Goal: Task Accomplishment & Management: Manage account settings

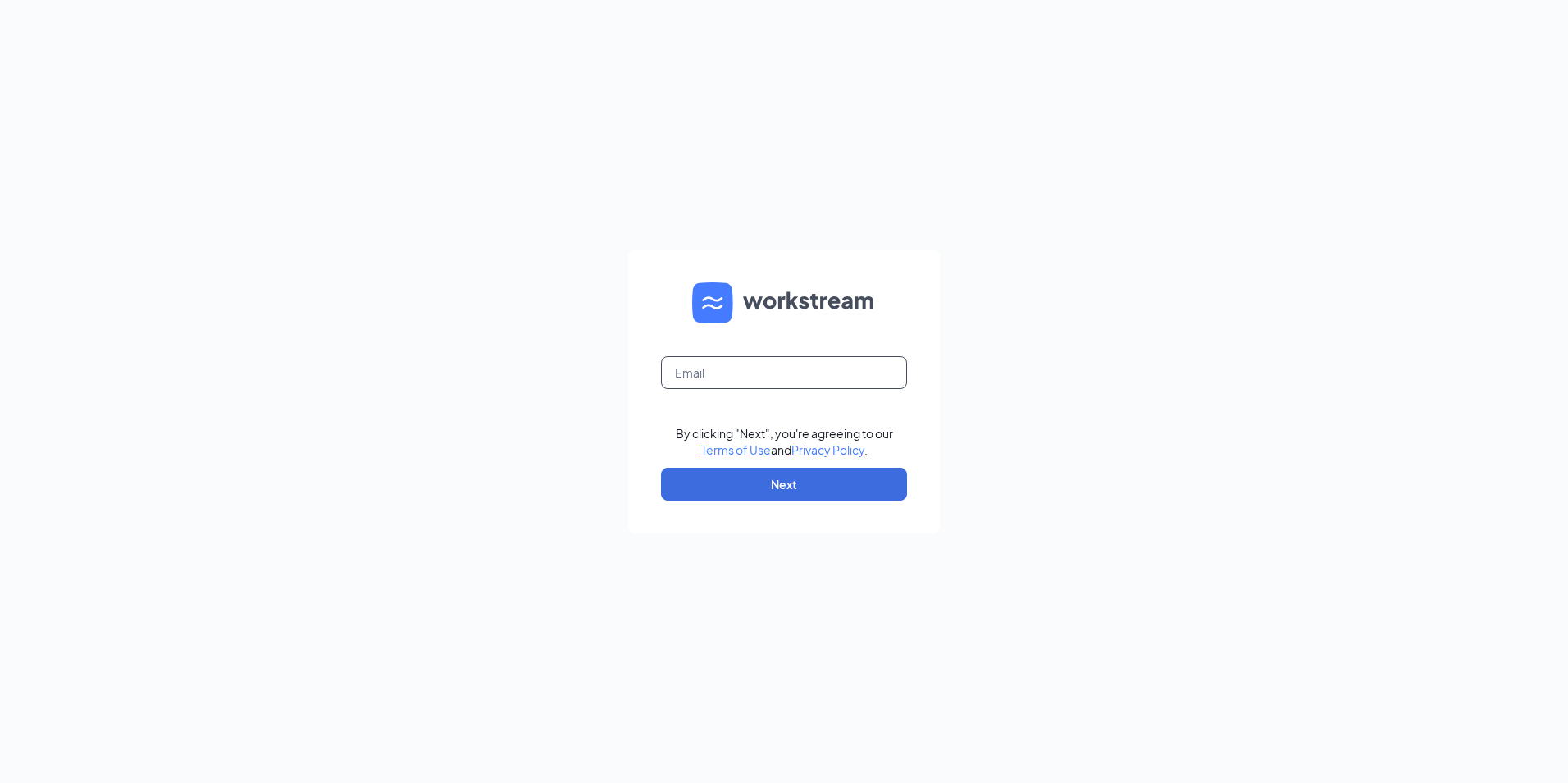
click at [711, 380] on input "text" at bounding box center [784, 372] width 246 height 32
type input "[EMAIL_ADDRESS][DOMAIN_NAME]"
click at [735, 493] on button "Next" at bounding box center [784, 483] width 246 height 32
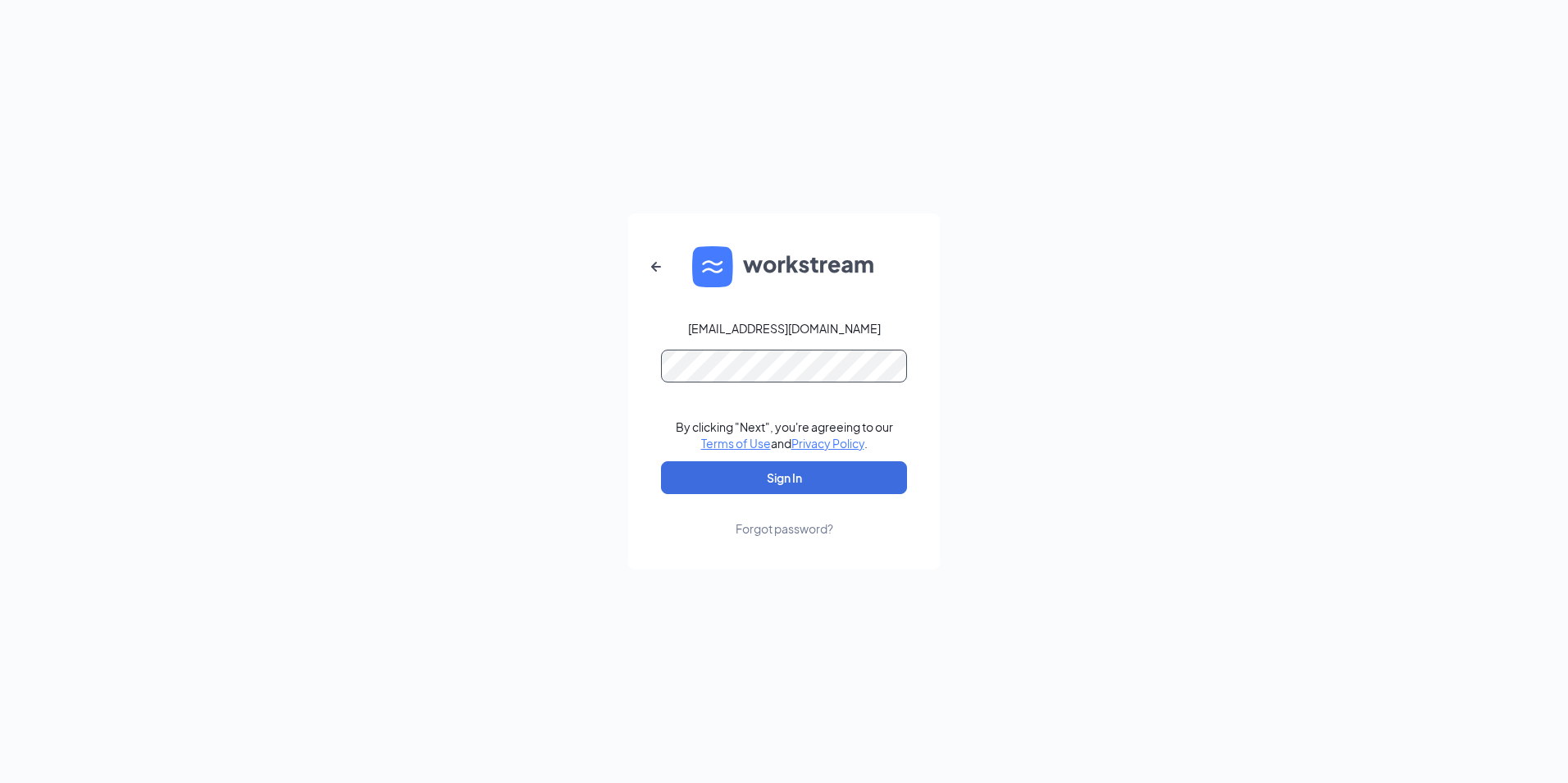
click at [661, 461] on button "Sign In" at bounding box center [784, 477] width 246 height 32
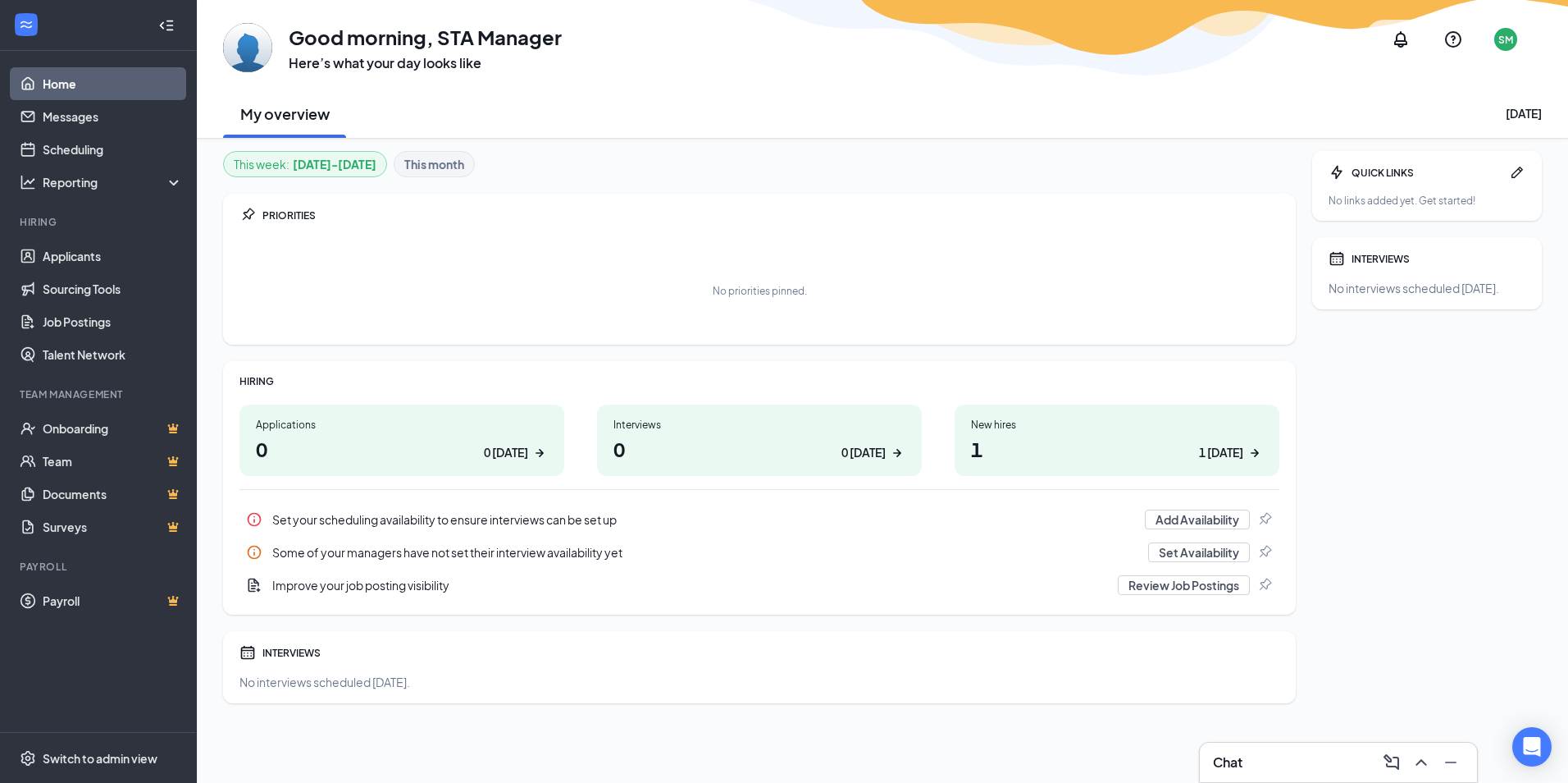
click at [1240, 765] on h3 "Chat" at bounding box center [1228, 763] width 30 height 19
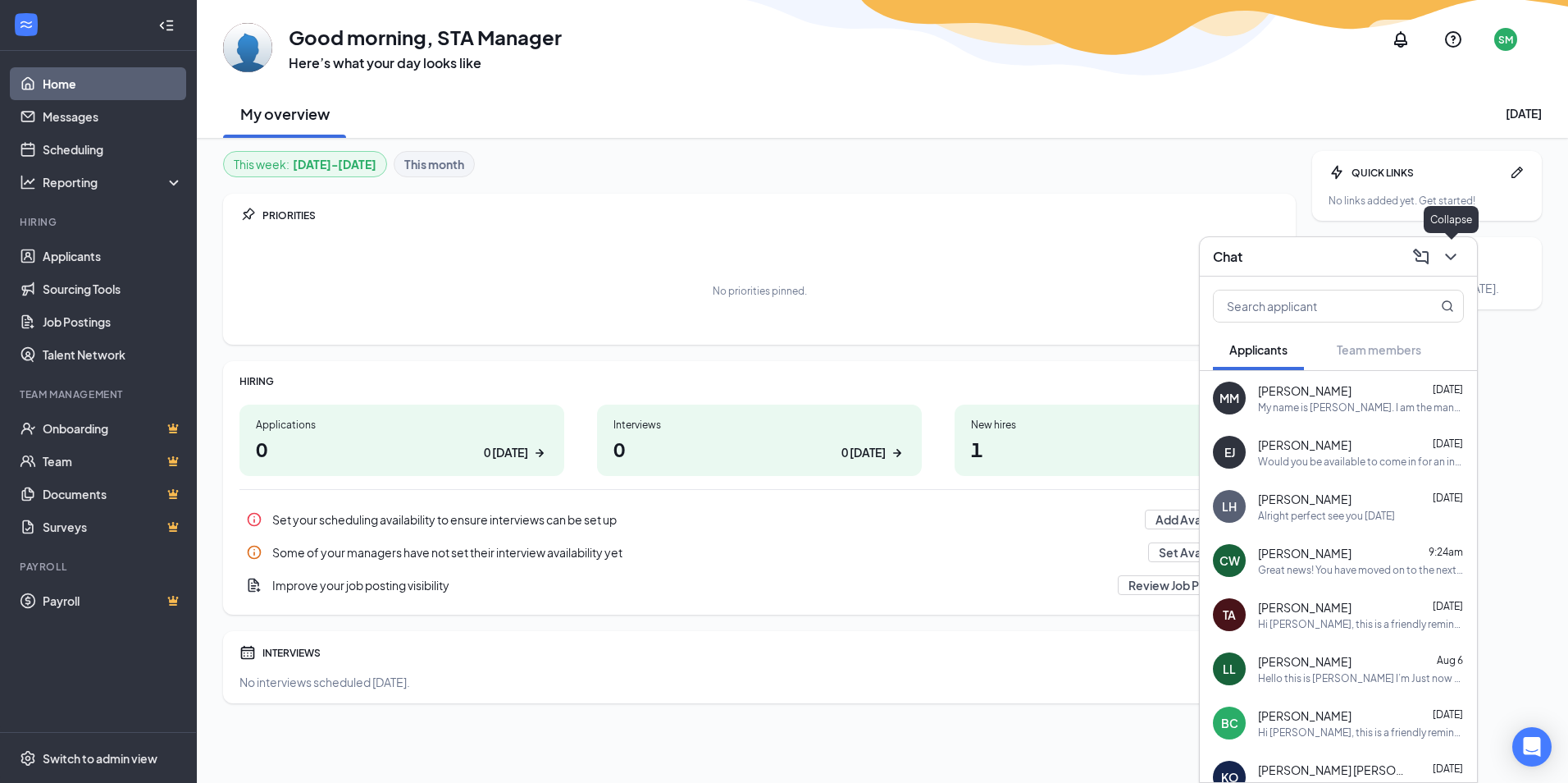
click at [1459, 264] on icon "ChevronDown" at bounding box center [1451, 256] width 19 height 19
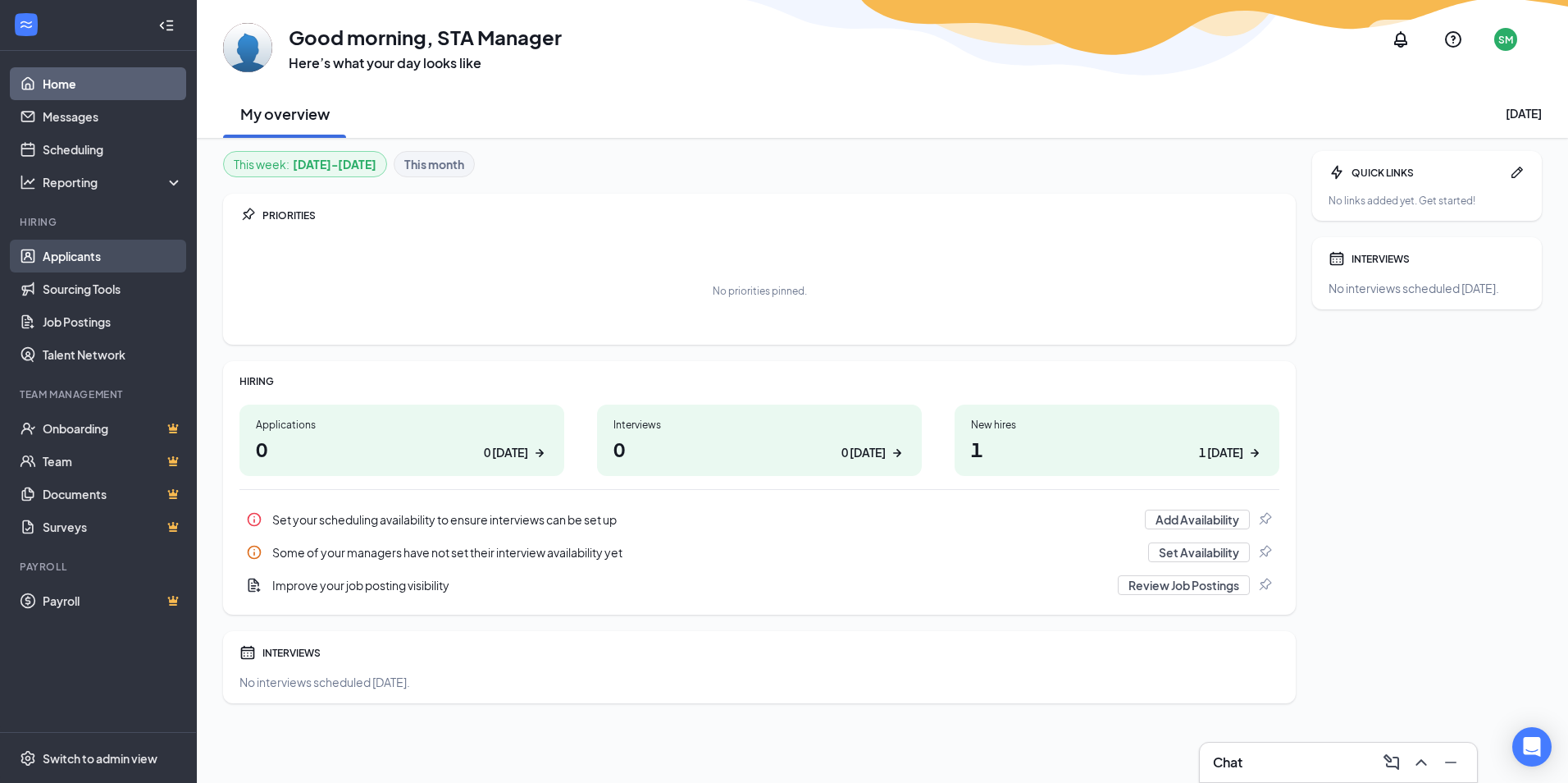
click at [69, 258] on link "Applicants" at bounding box center [113, 255] width 141 height 32
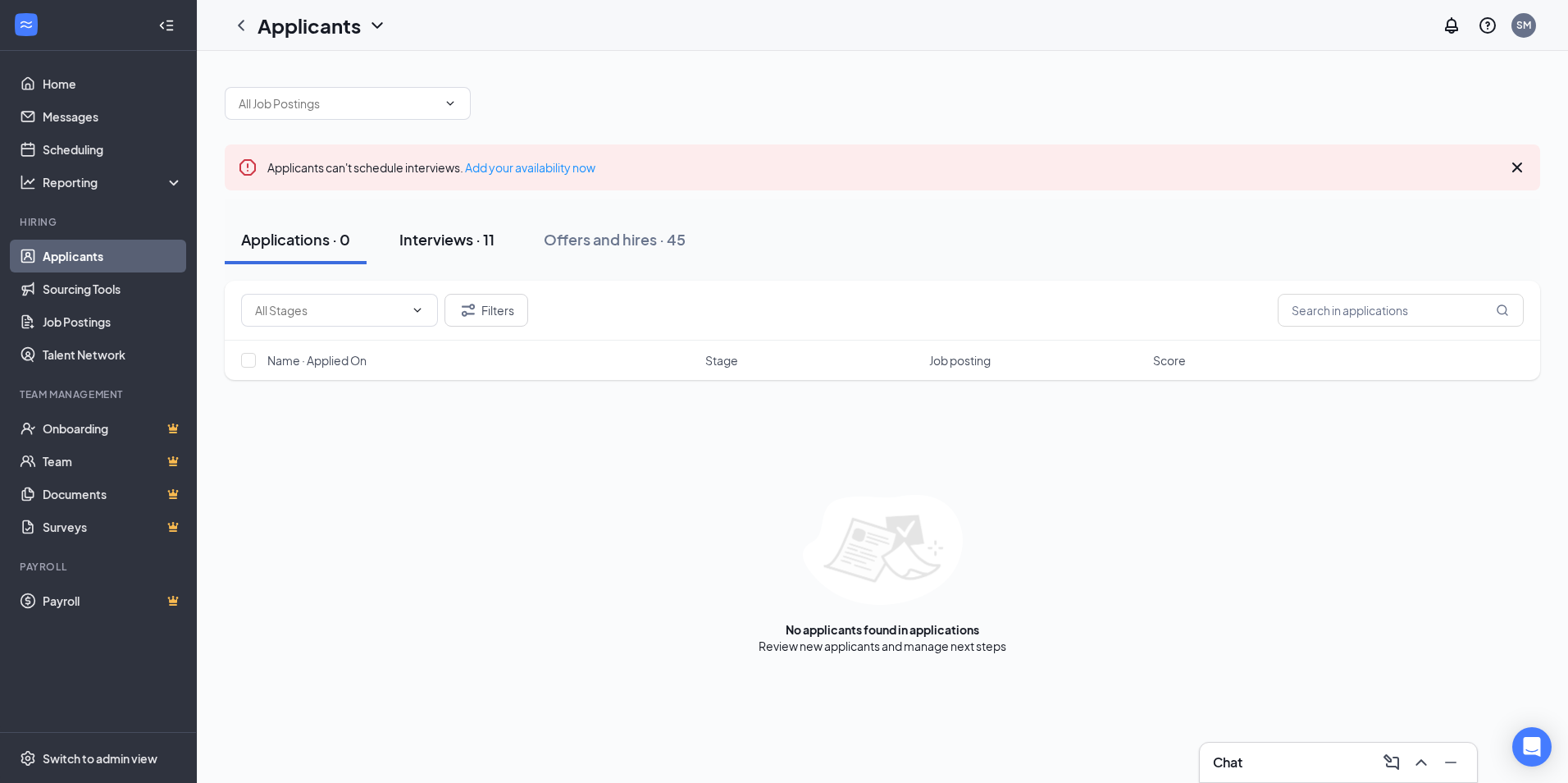
click at [459, 243] on div "Interviews · 11" at bounding box center [447, 239] width 95 height 20
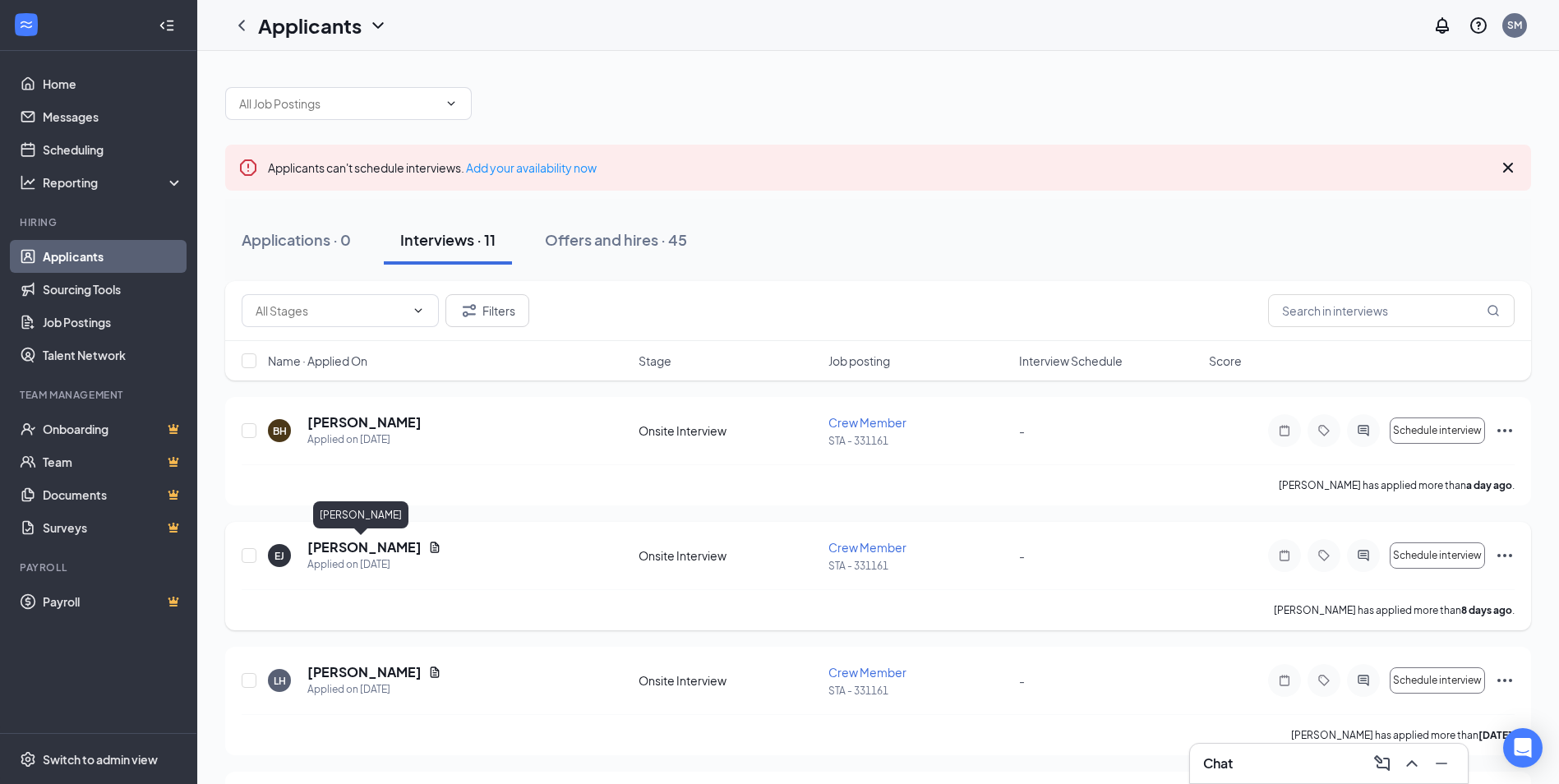
click at [336, 548] on h5 "Emma Johnson" at bounding box center [364, 548] width 114 height 19
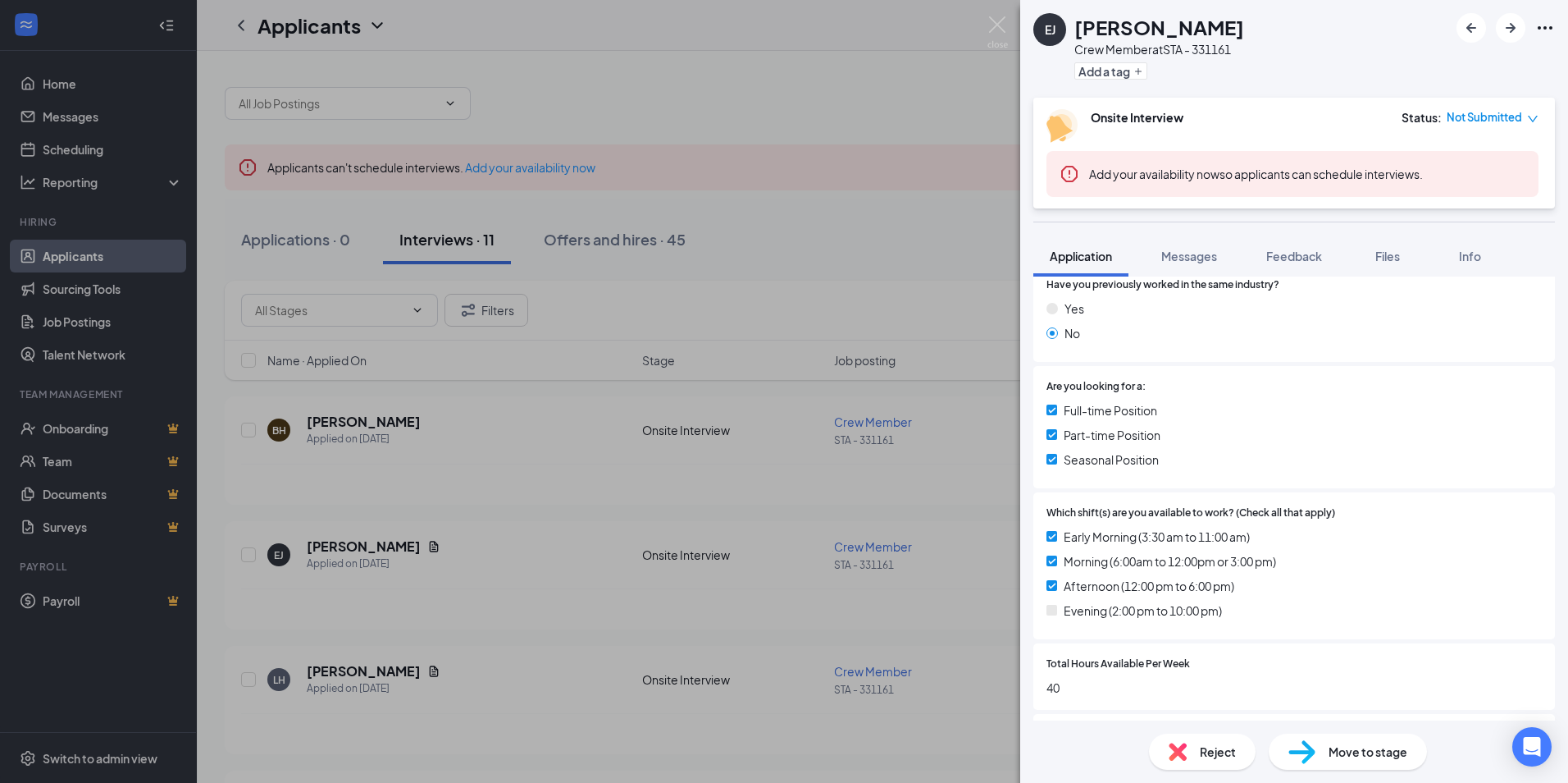
scroll to position [410, 0]
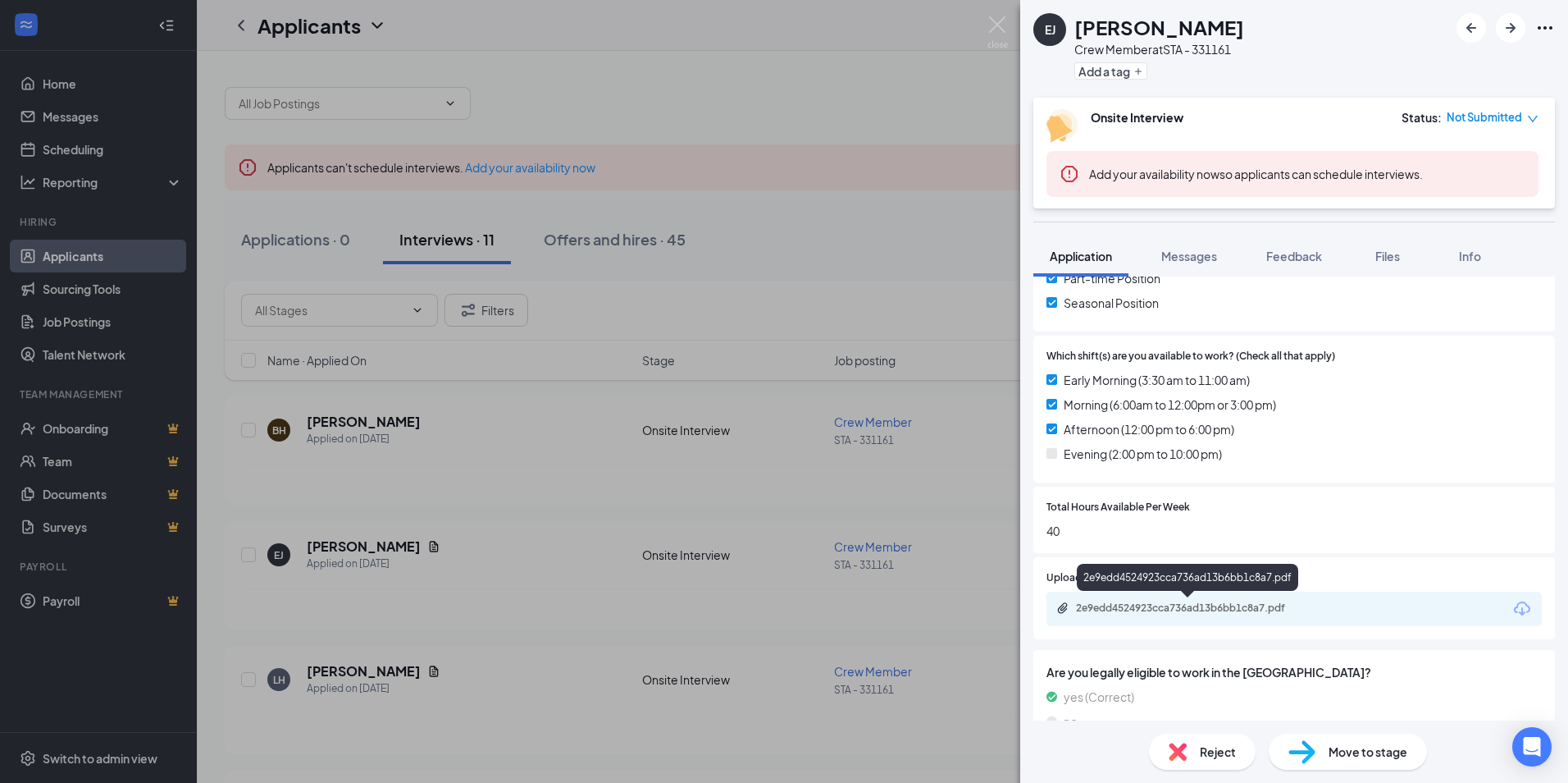
click at [1185, 604] on div "2e9edd4524923cca736ad13b6bb1c8a7.pdf" at bounding box center [1191, 608] width 229 height 13
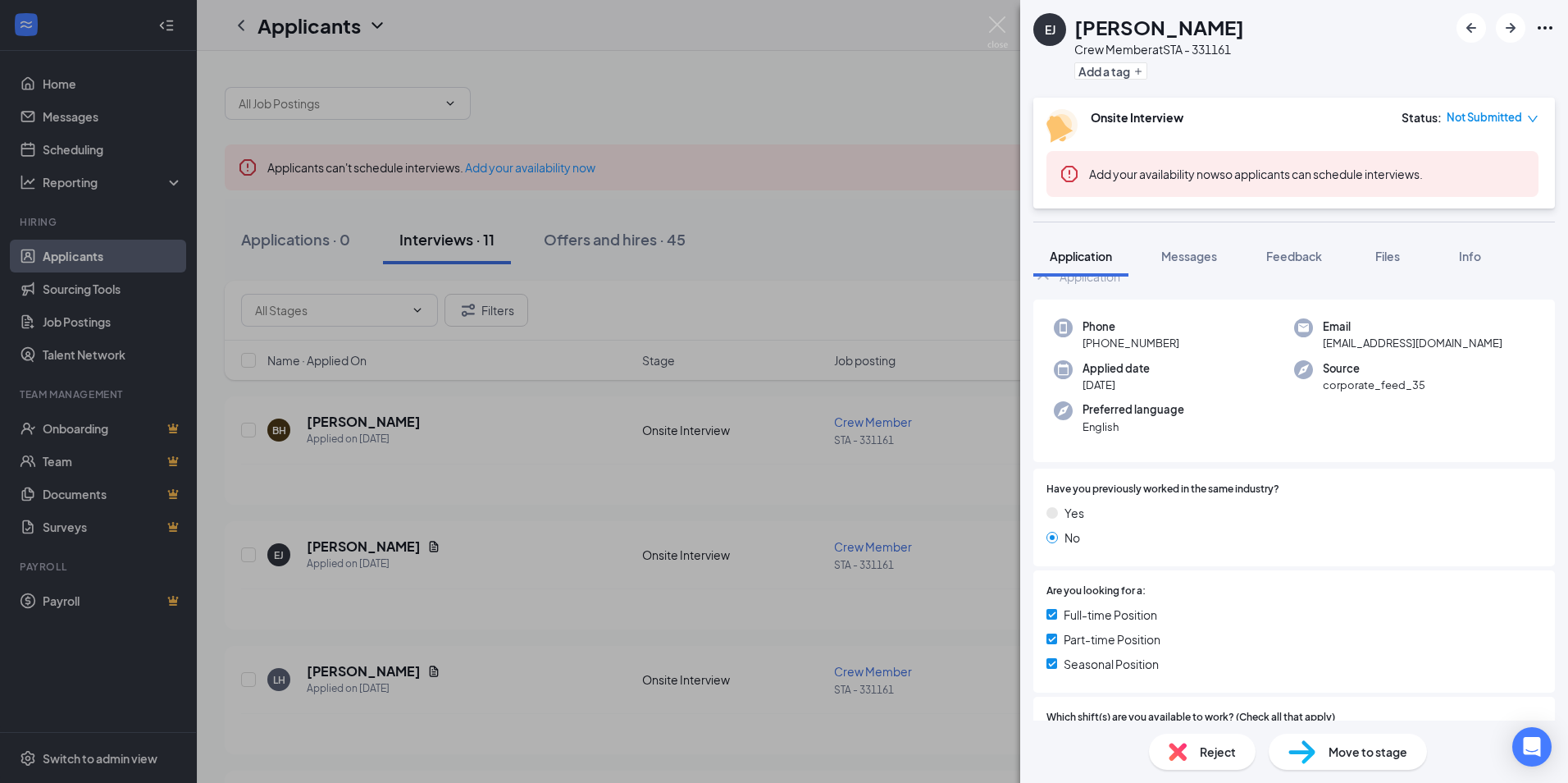
scroll to position [0, 0]
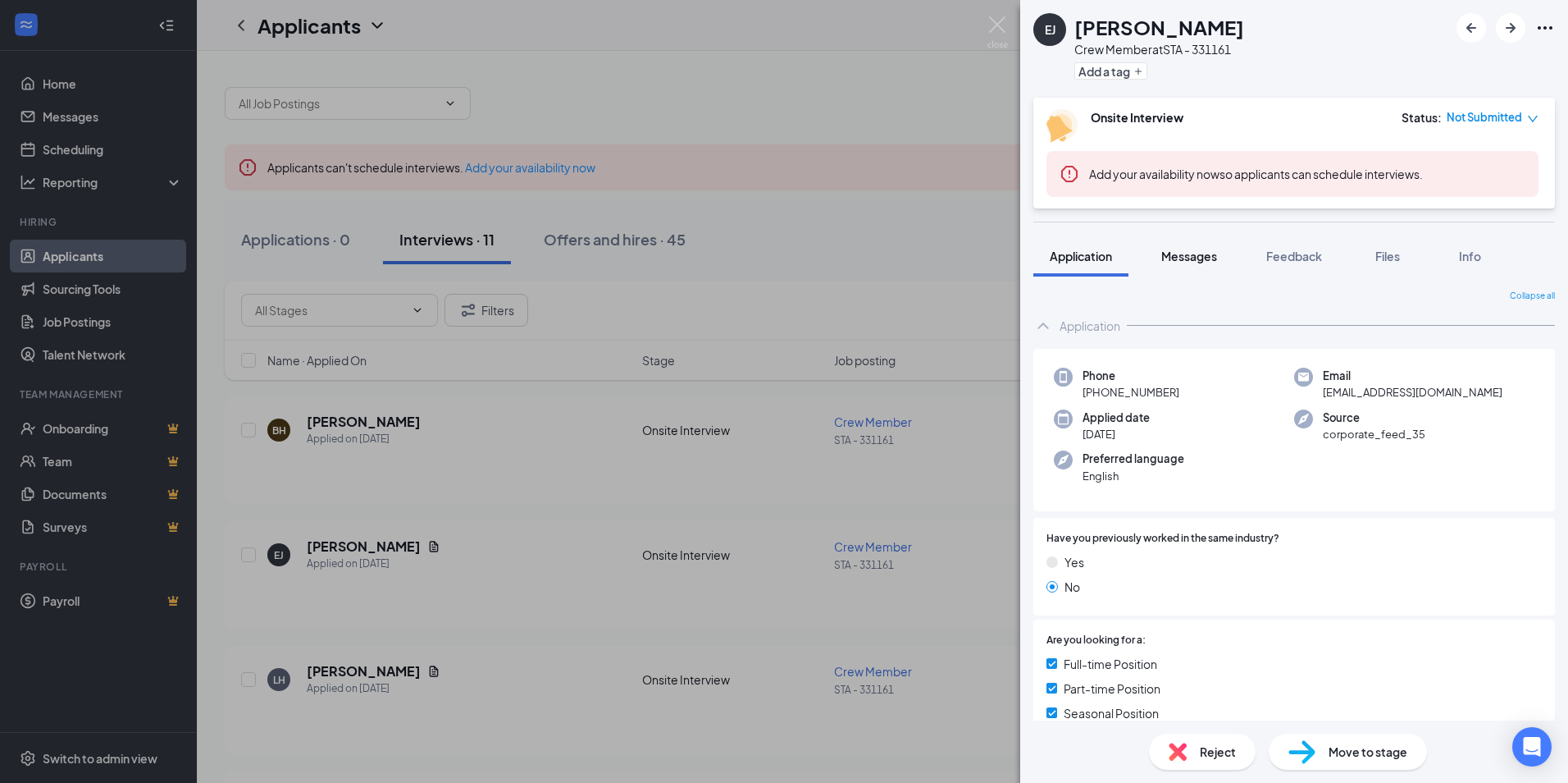
click at [1203, 252] on span "Messages" at bounding box center [1189, 256] width 56 height 15
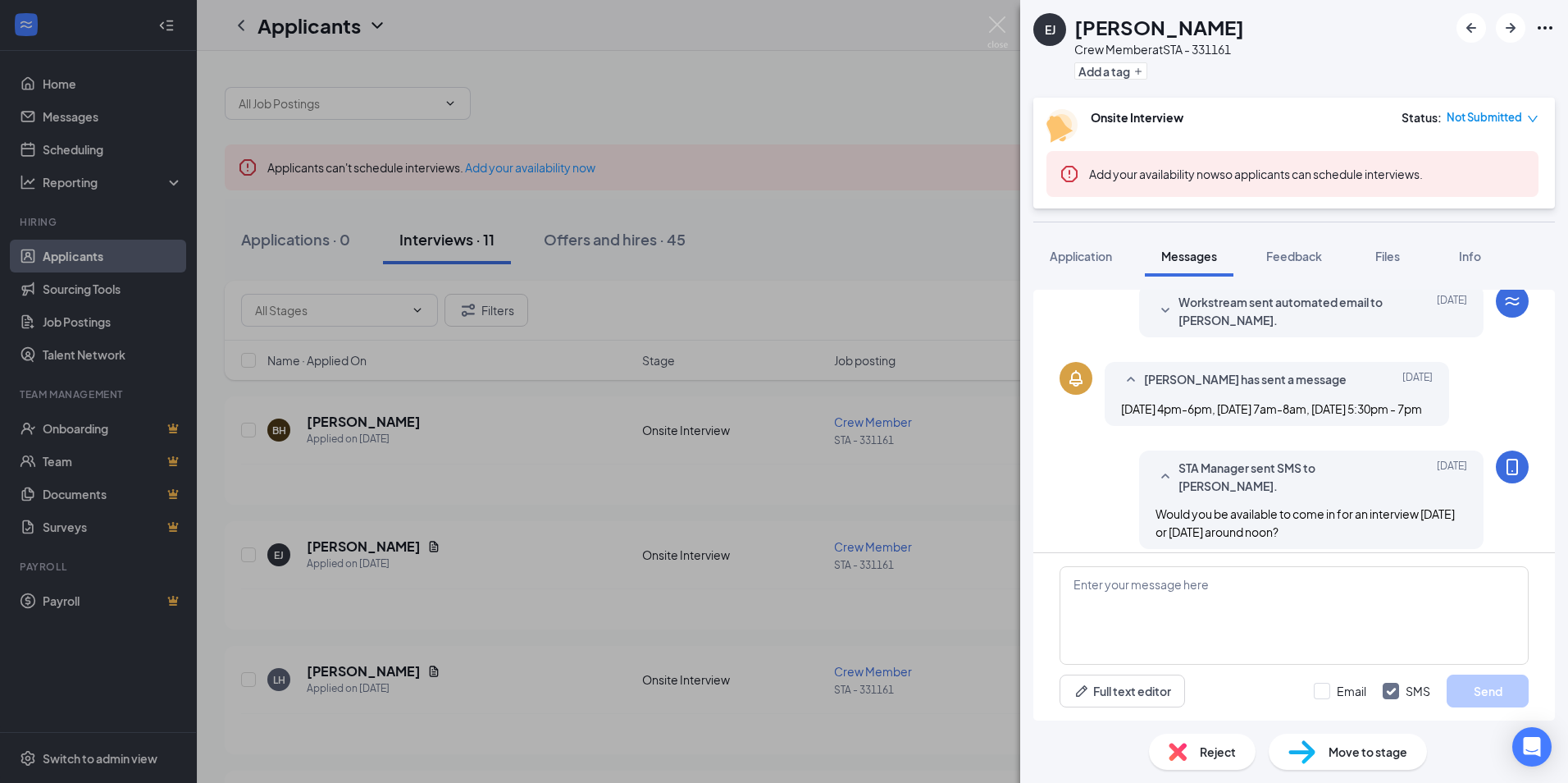
scroll to position [448, 0]
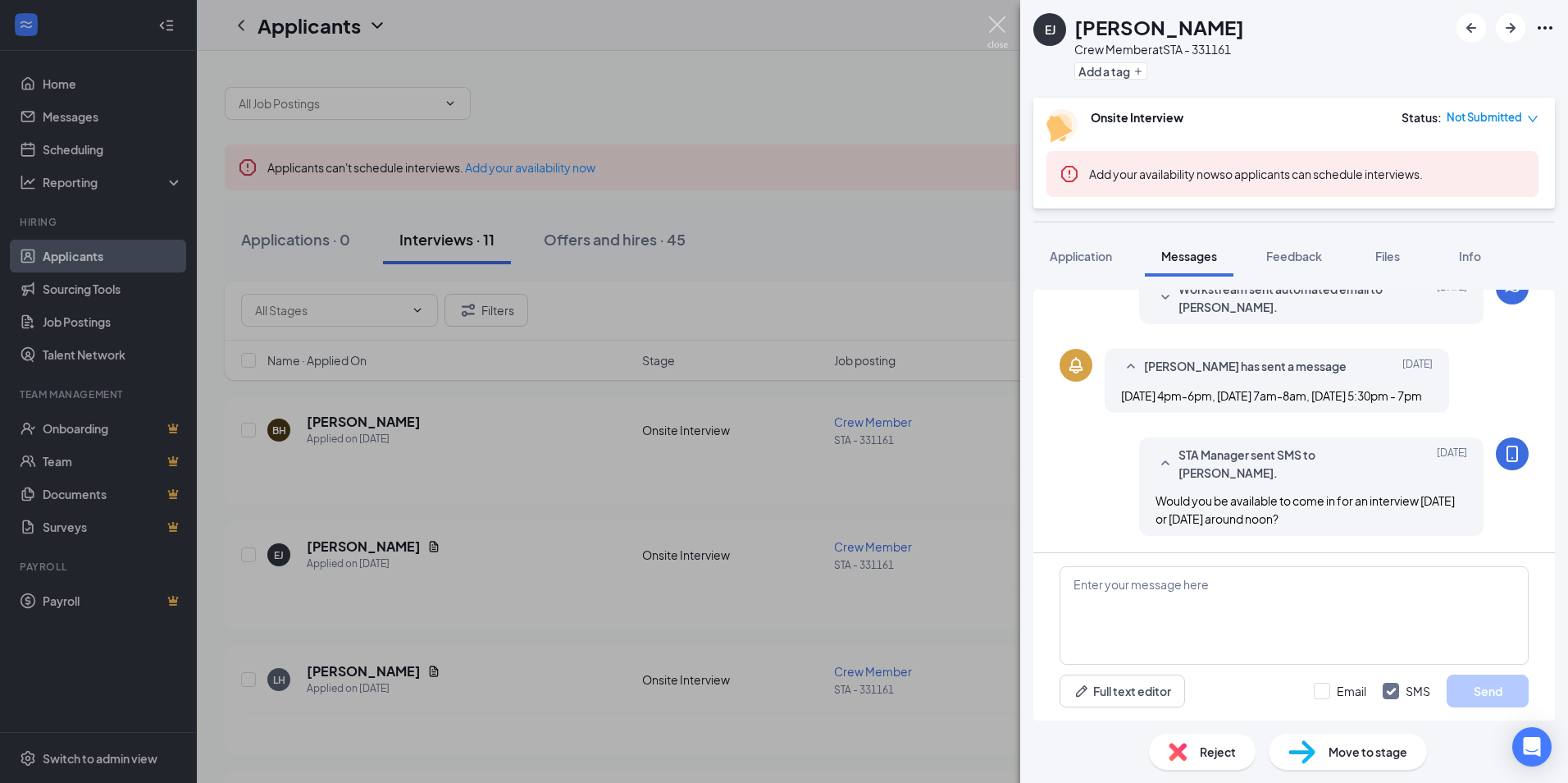
click at [994, 25] on img at bounding box center [997, 32] width 20 height 32
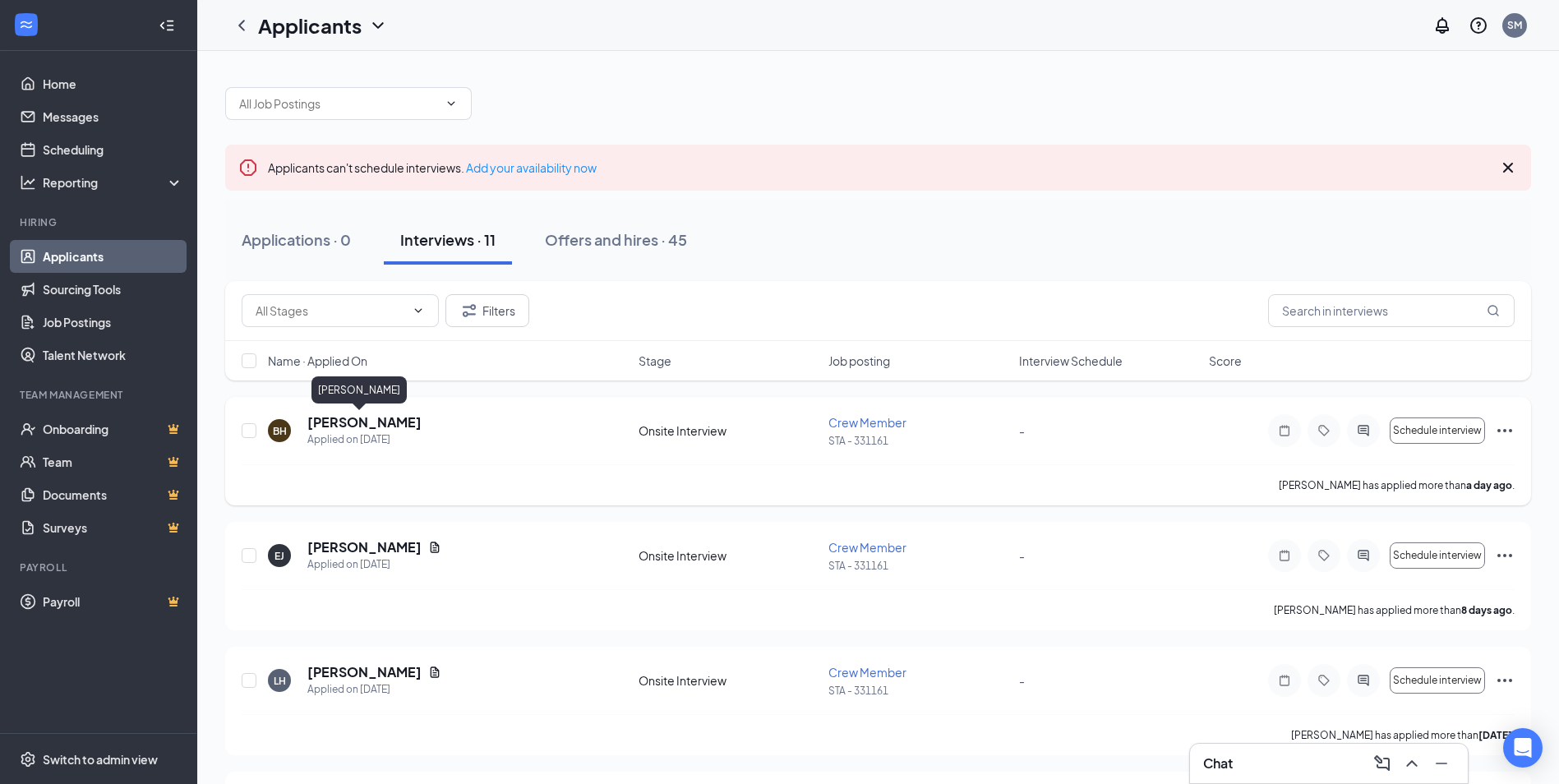
click at [358, 423] on h5 "Bella Hanson" at bounding box center [364, 423] width 114 height 19
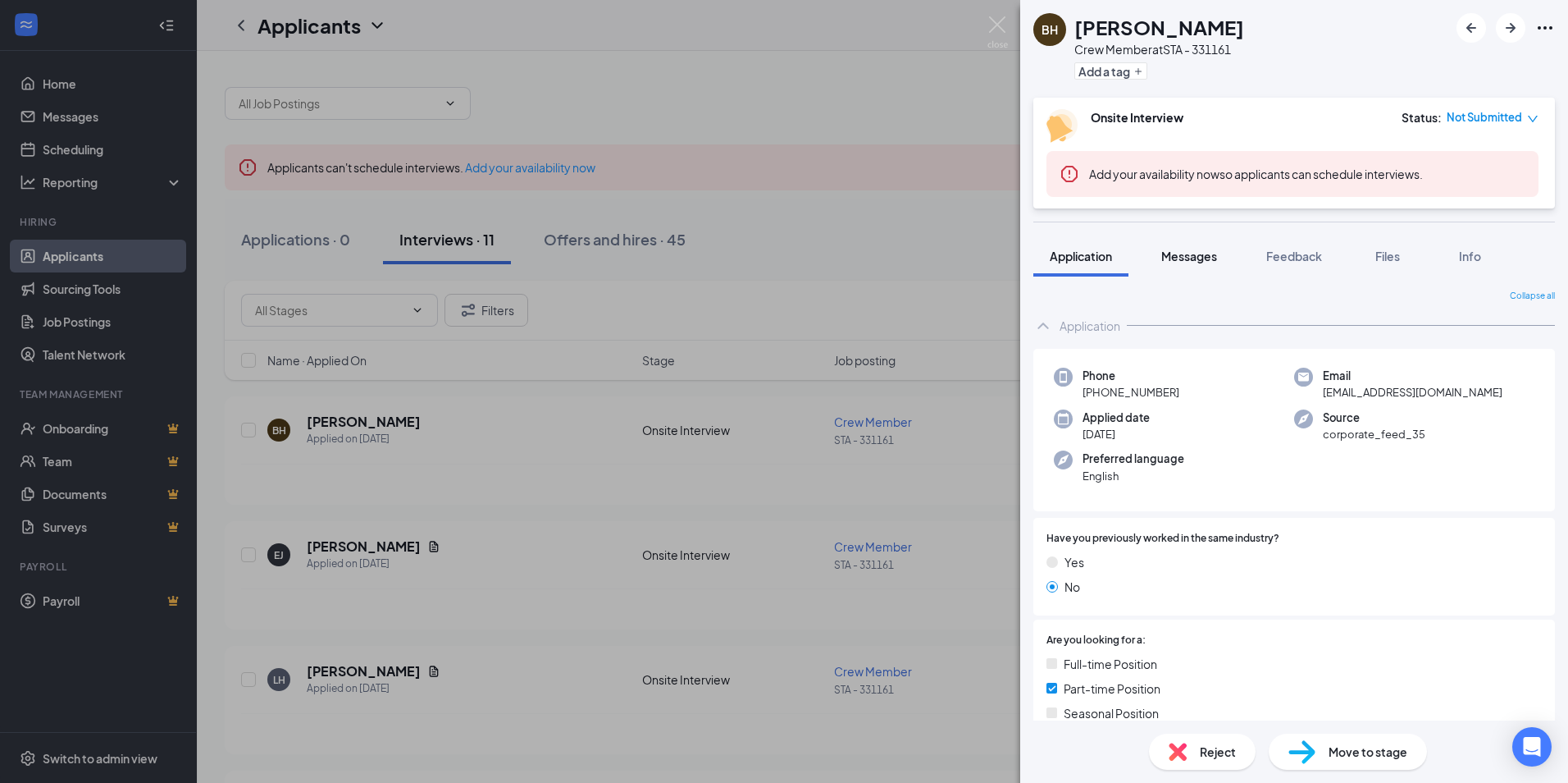
click at [1189, 259] on span "Messages" at bounding box center [1189, 256] width 56 height 15
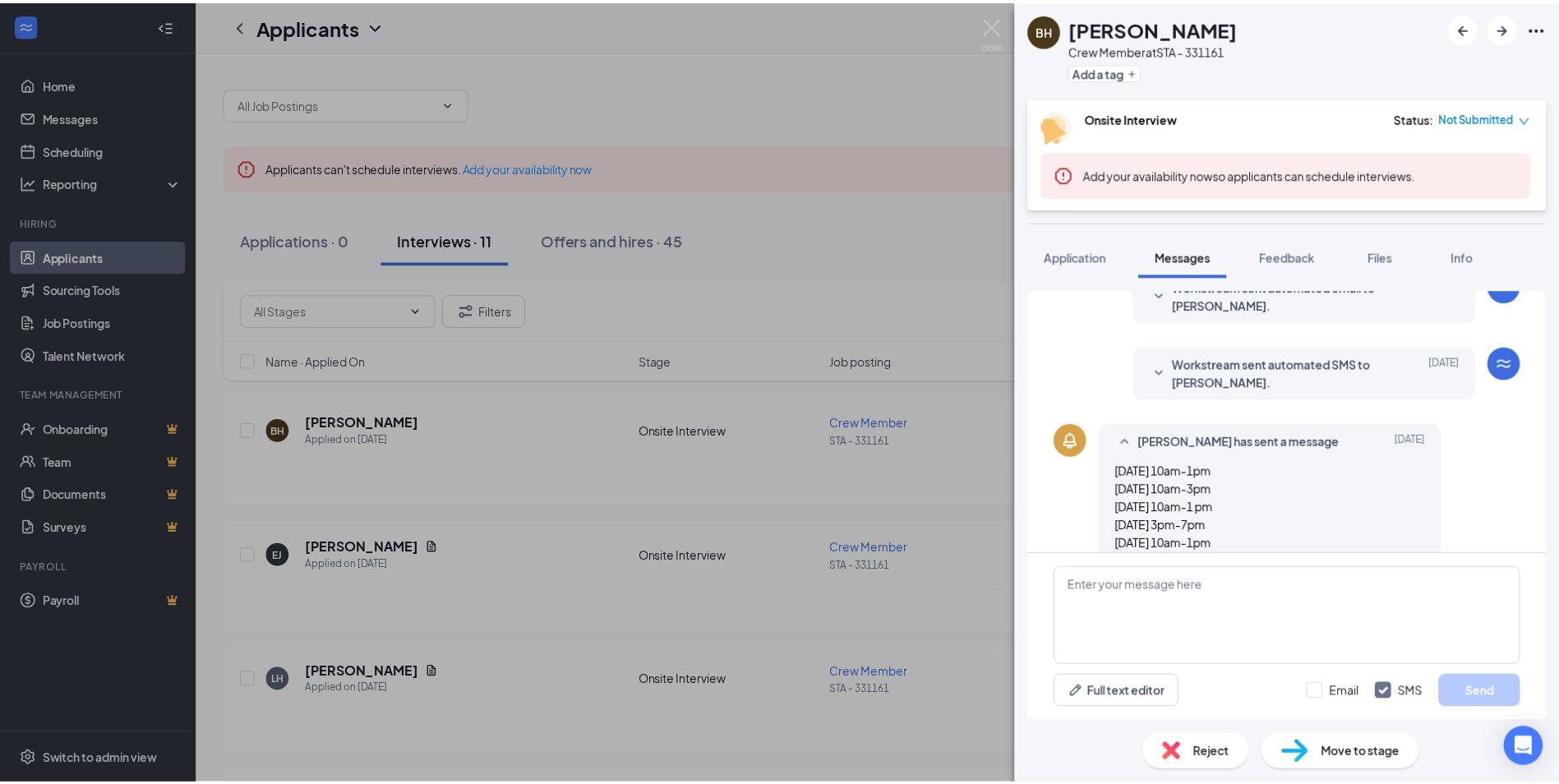
scroll to position [398, 0]
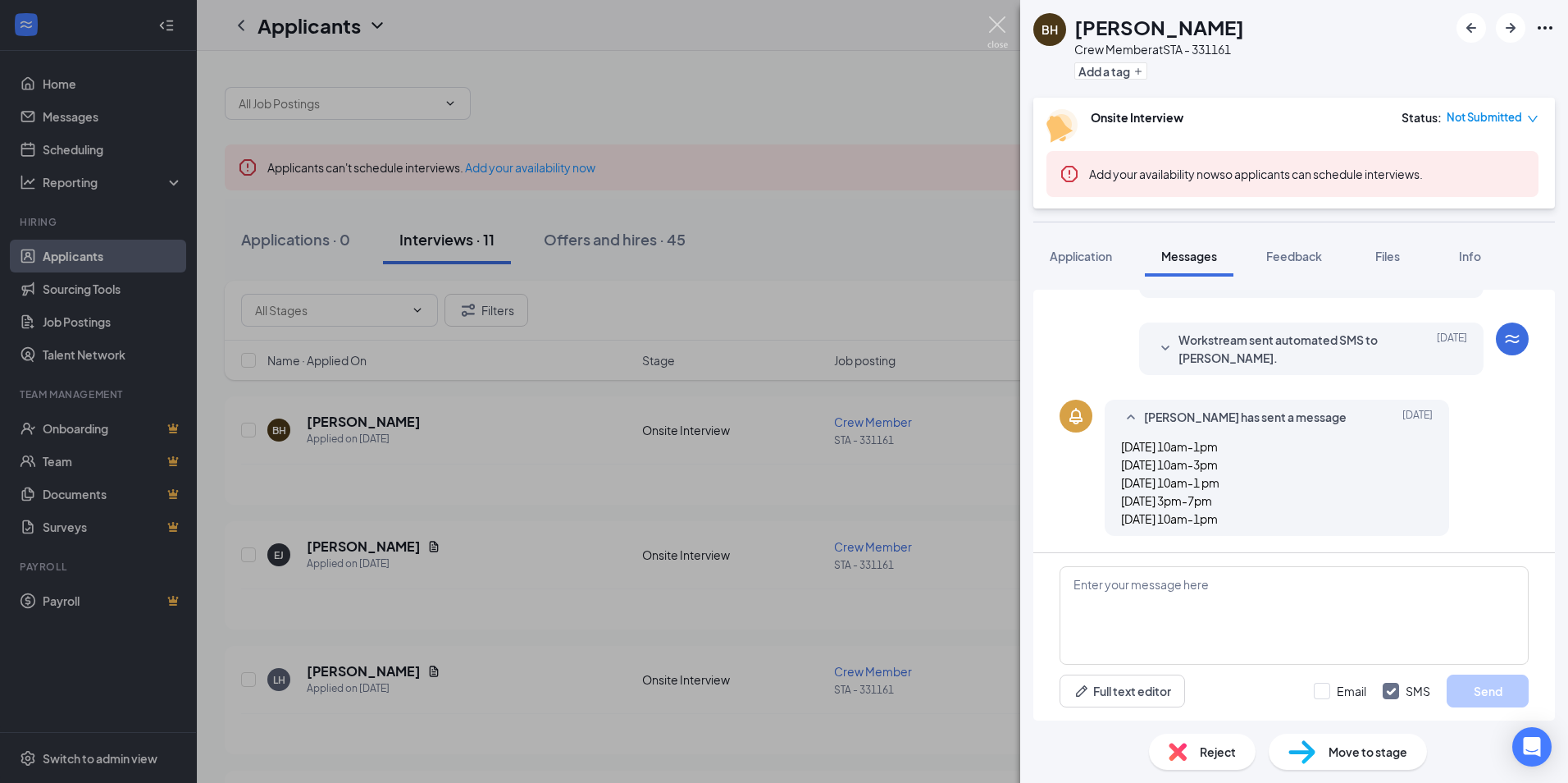
click at [998, 25] on img at bounding box center [997, 32] width 20 height 32
